Goal: Task Accomplishment & Management: Manage account settings

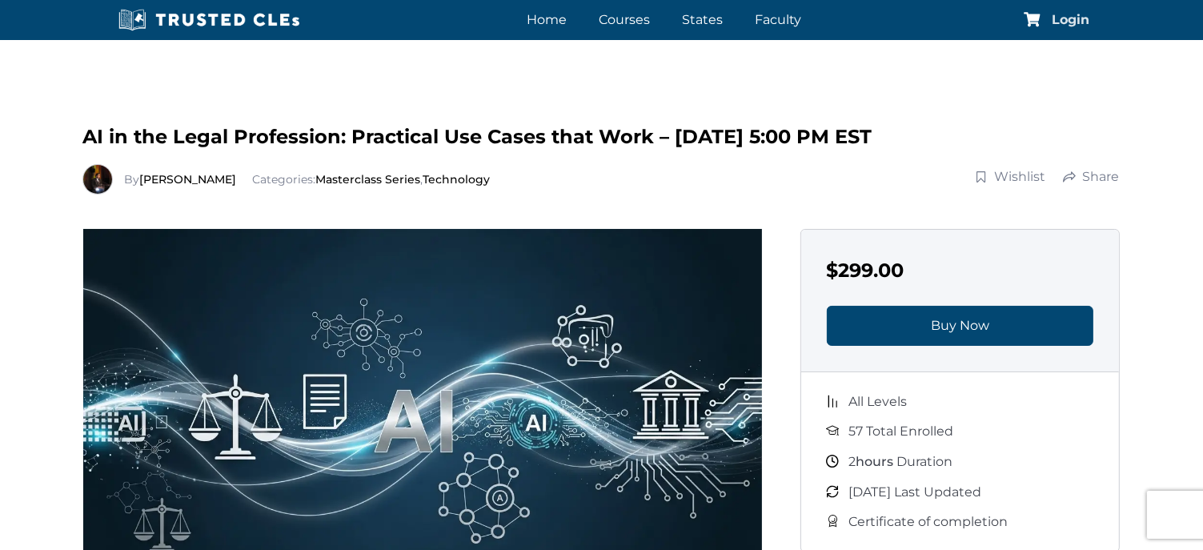
click at [1068, 18] on span "Login" at bounding box center [1071, 20] width 38 height 13
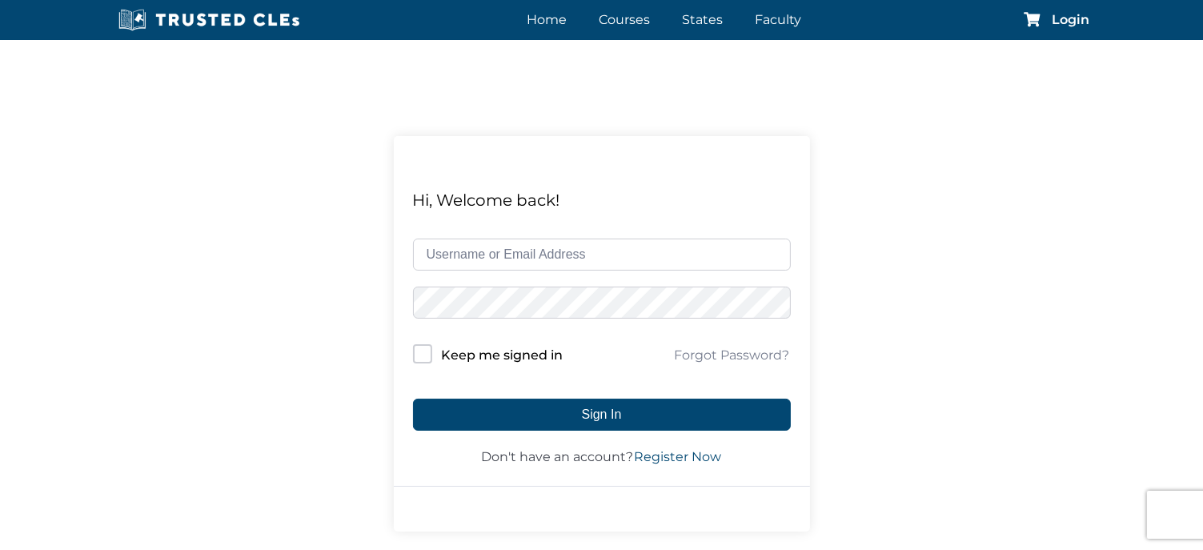
click at [499, 254] on input "text" at bounding box center [602, 254] width 378 height 32
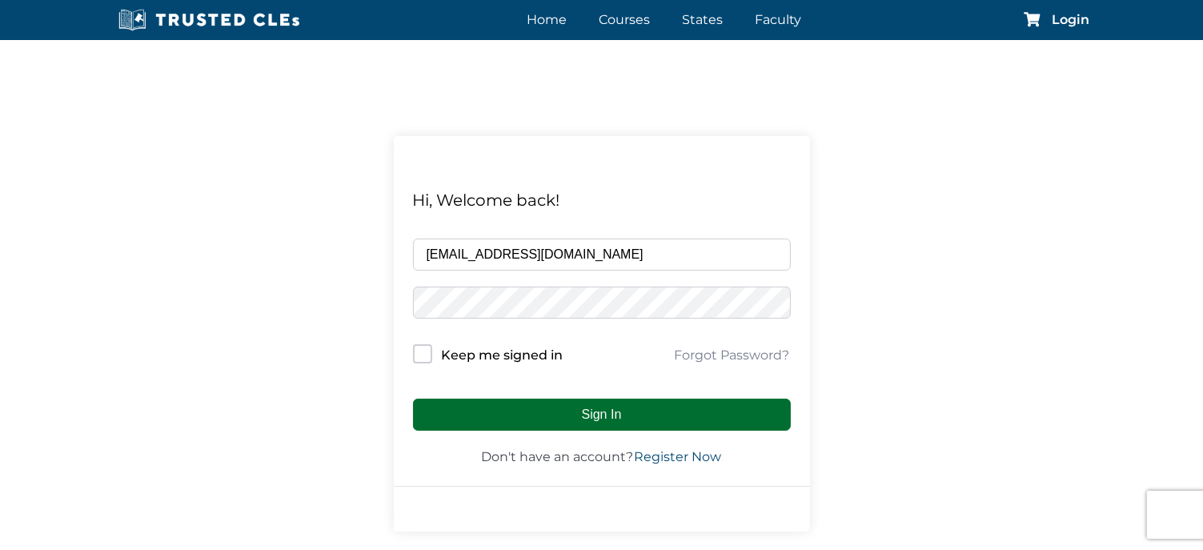
type input "stevendelaney14902@gmail.com"
click at [579, 413] on button "Sign In" at bounding box center [602, 414] width 378 height 32
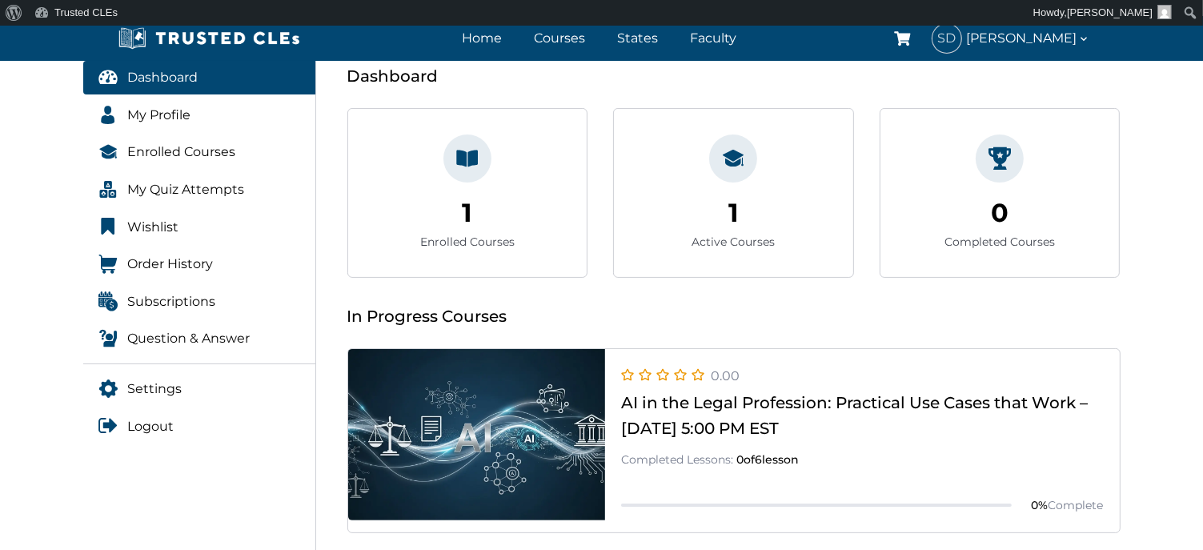
scroll to position [240, 0]
